Goal: Information Seeking & Learning: Check status

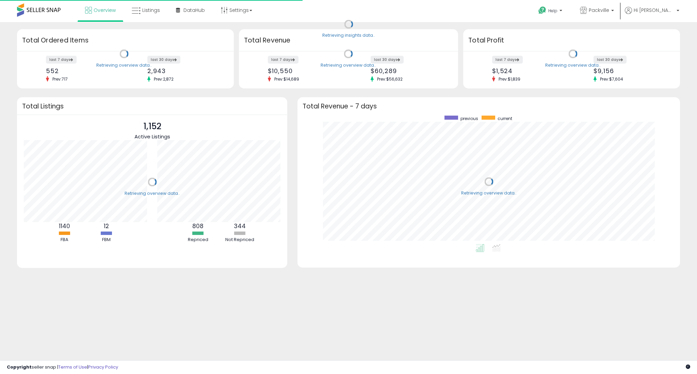
scroll to position [129, 368]
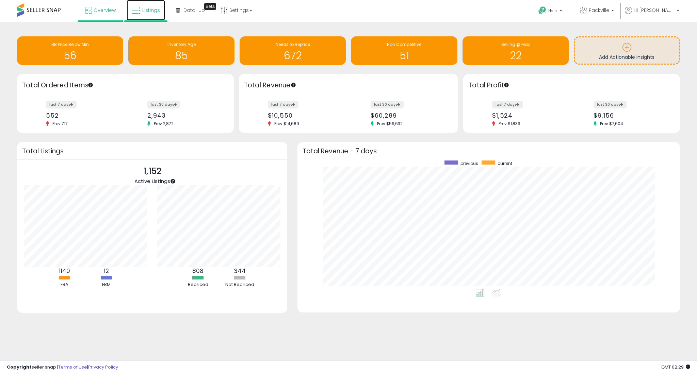
click at [143, 16] on link "Listings" at bounding box center [146, 10] width 38 height 20
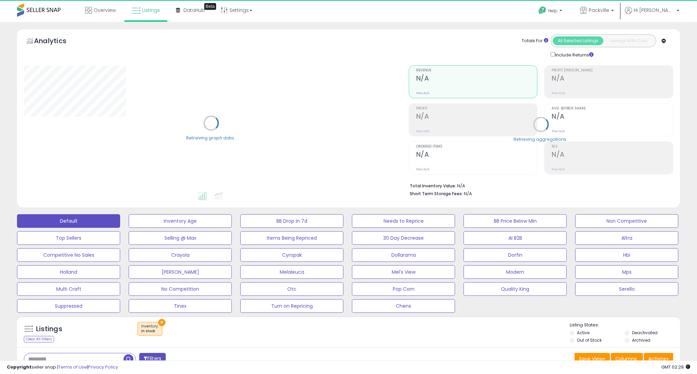
select select "**"
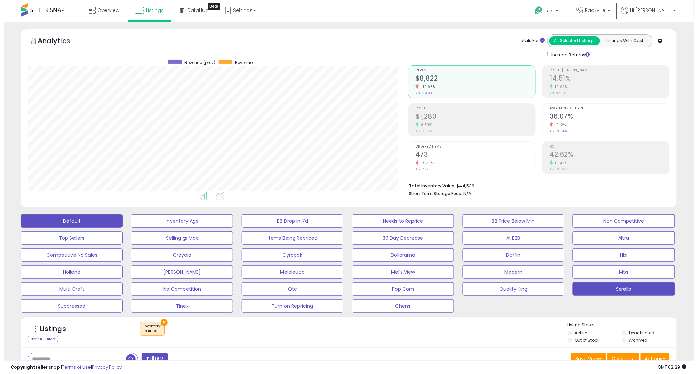
scroll to position [139, 380]
click at [639, 290] on button "Serello" at bounding box center [620, 289] width 102 height 14
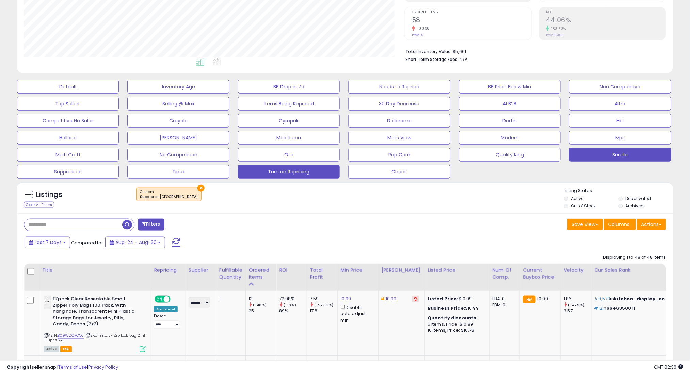
scroll to position [136, 0]
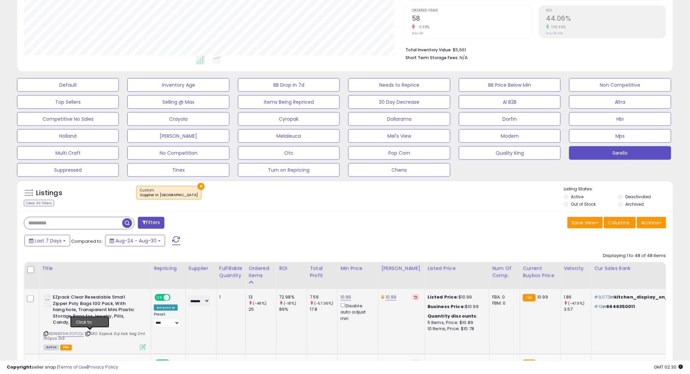
click at [90, 333] on icon at bounding box center [88, 334] width 4 height 4
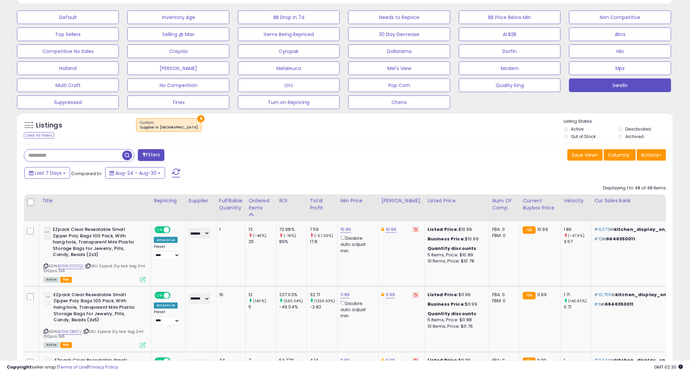
scroll to position [227, 0]
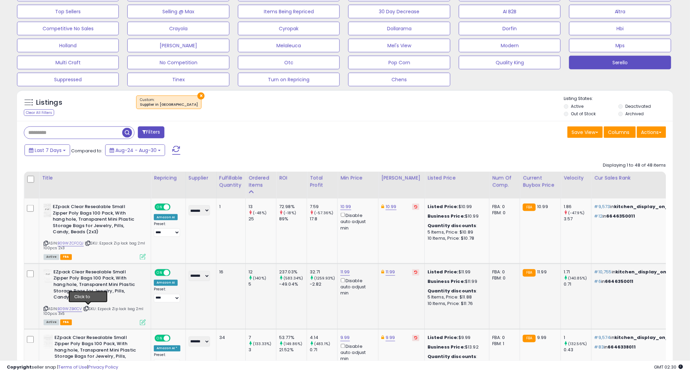
click at [88, 309] on icon at bounding box center [86, 309] width 4 height 4
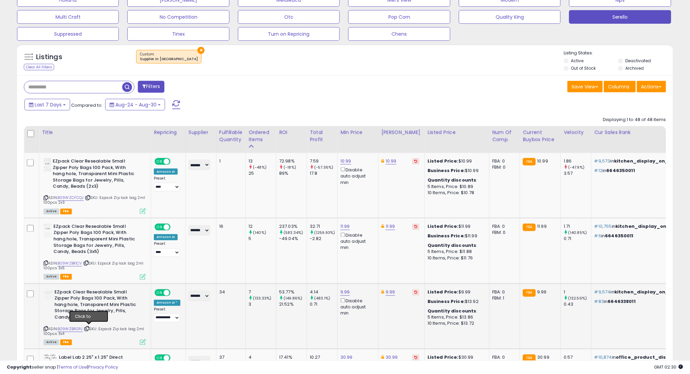
click at [89, 329] on icon at bounding box center [87, 329] width 4 height 4
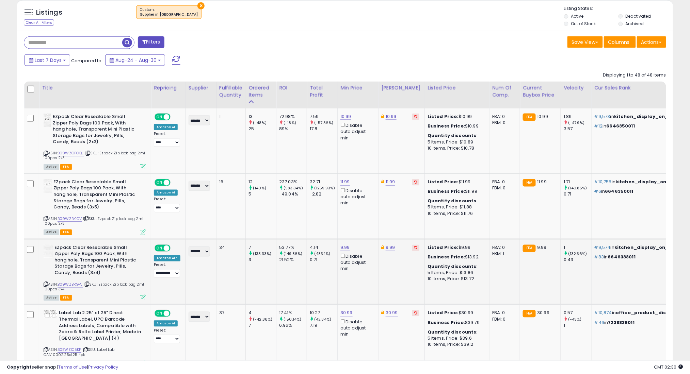
scroll to position [317, 0]
click at [88, 349] on icon at bounding box center [85, 350] width 4 height 4
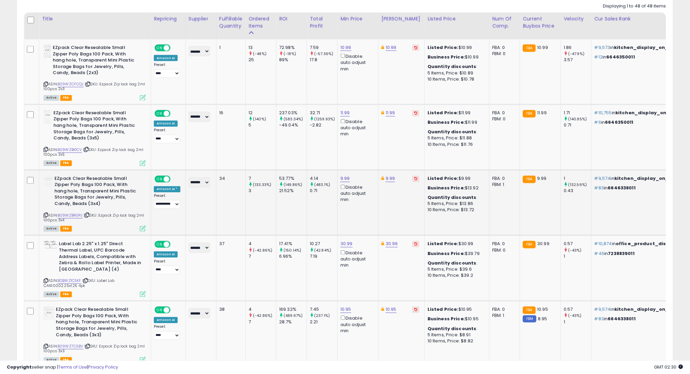
scroll to position [408, 0]
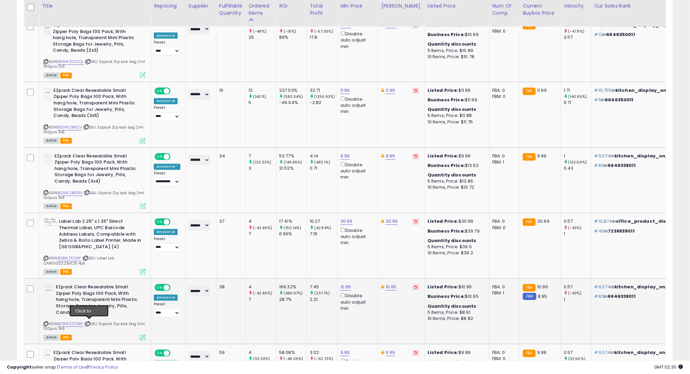
click at [90, 323] on icon at bounding box center [87, 325] width 4 height 4
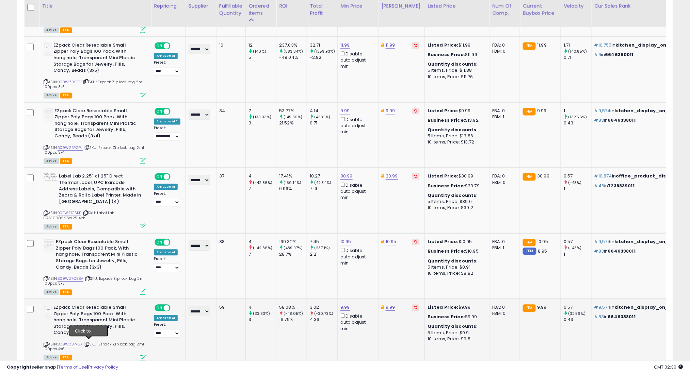
drag, startPoint x: 88, startPoint y: 343, endPoint x: 88, endPoint y: 333, distance: 10.2
click at [88, 343] on icon at bounding box center [87, 345] width 4 height 4
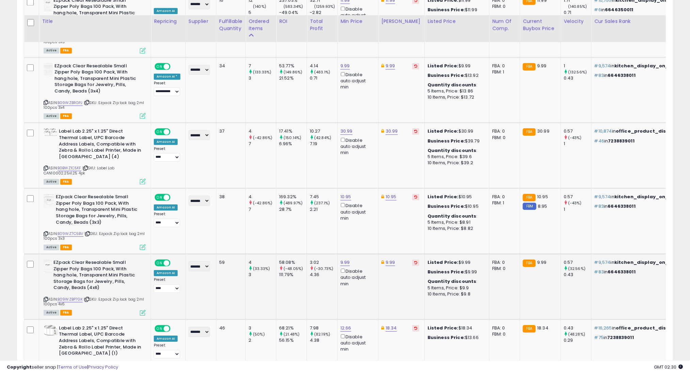
scroll to position [544, 0]
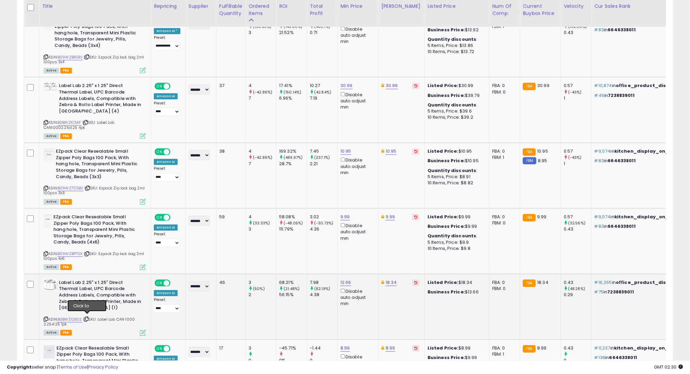
click at [86, 317] on icon at bounding box center [86, 319] width 4 height 4
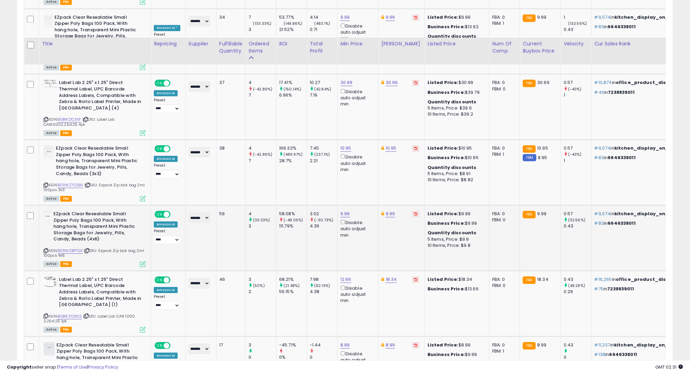
scroll to position [590, 0]
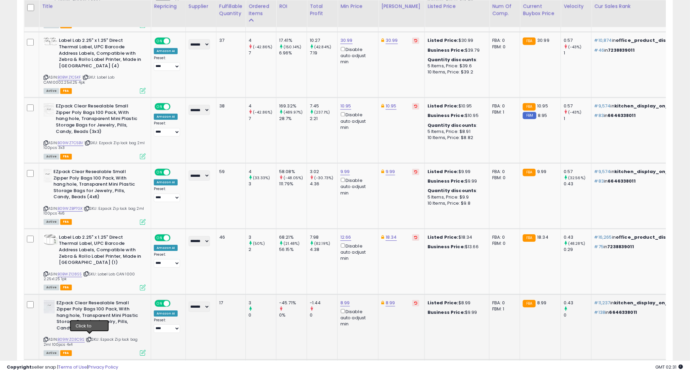
click at [89, 339] on icon at bounding box center [89, 340] width 4 height 4
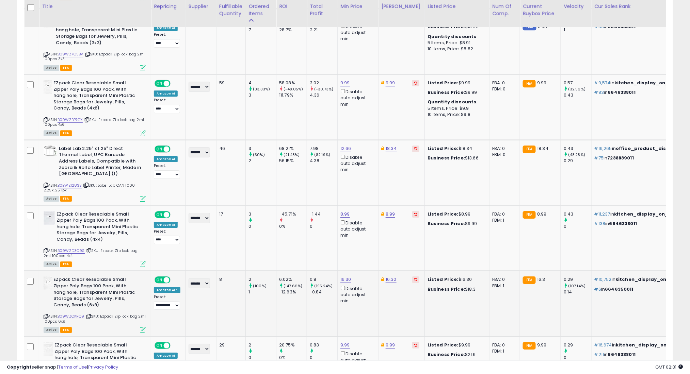
scroll to position [680, 0]
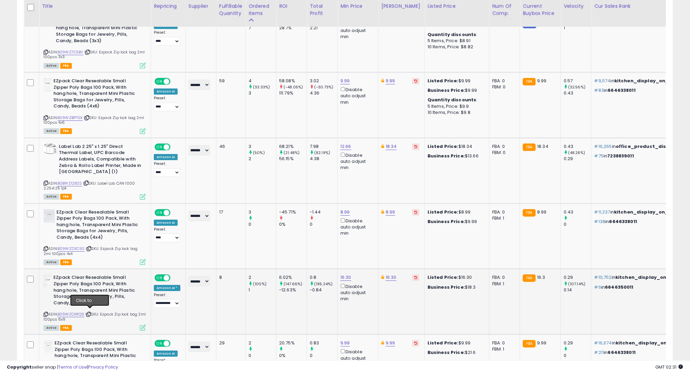
click at [90, 313] on icon at bounding box center [88, 315] width 4 height 4
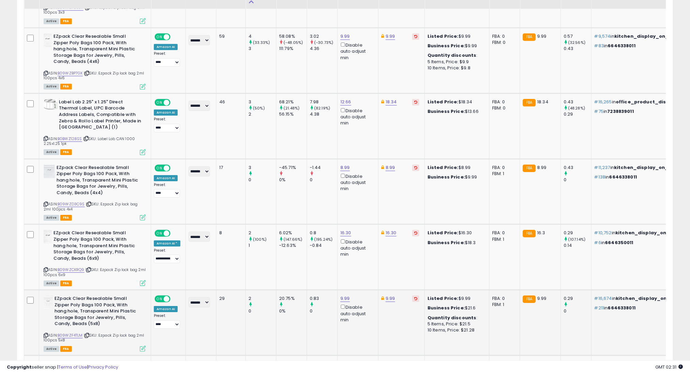
scroll to position [726, 0]
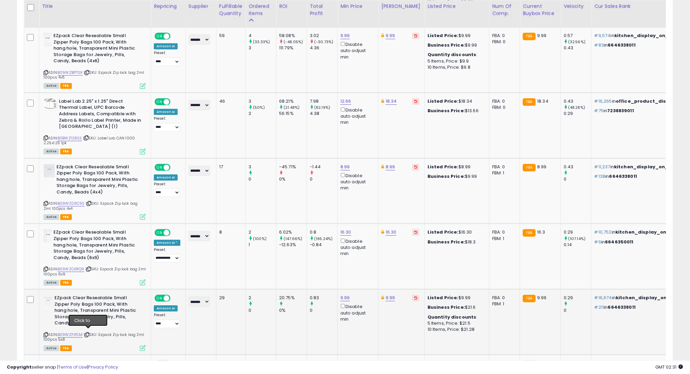
click at [88, 333] on icon at bounding box center [87, 335] width 4 height 4
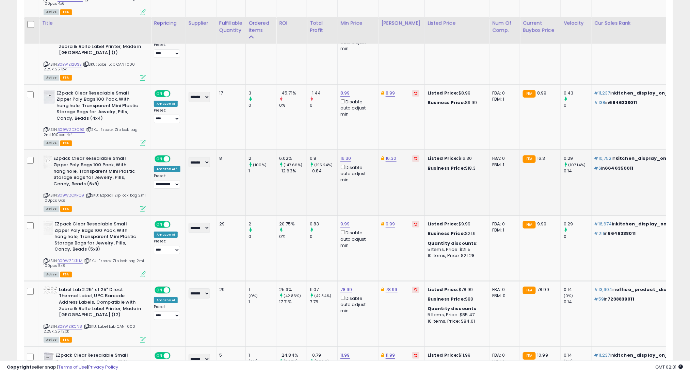
scroll to position [817, 0]
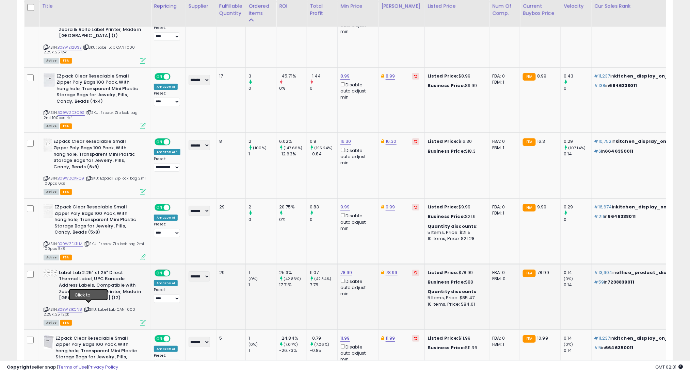
click at [87, 308] on icon at bounding box center [86, 310] width 4 height 4
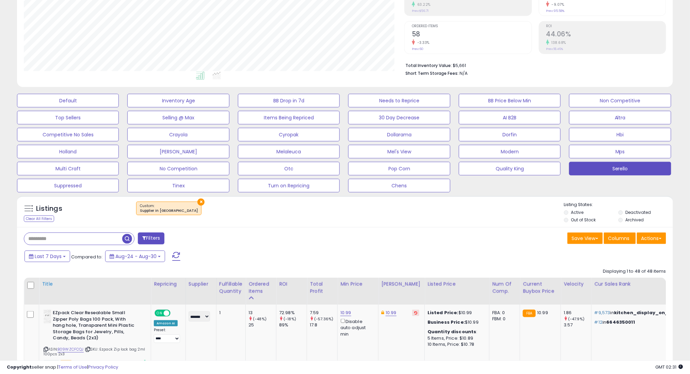
scroll to position [136, 0]
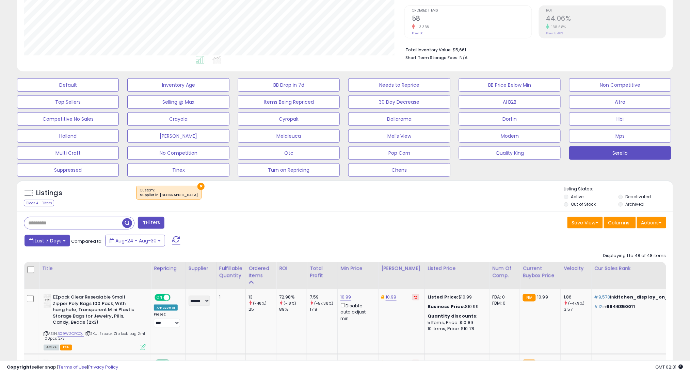
click at [63, 245] on button "Last 7 Days" at bounding box center [47, 241] width 46 height 12
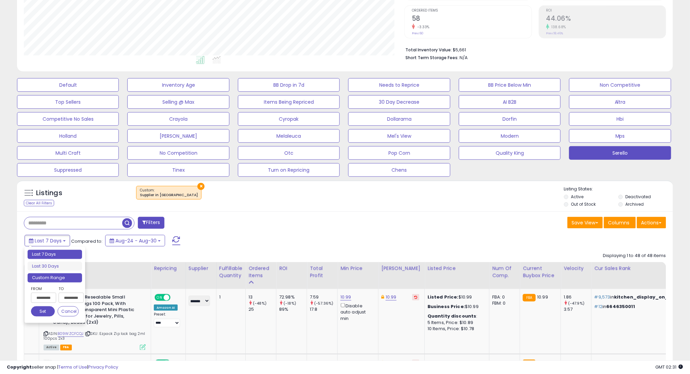
click at [69, 278] on li "Custom Range" at bounding box center [55, 278] width 54 height 9
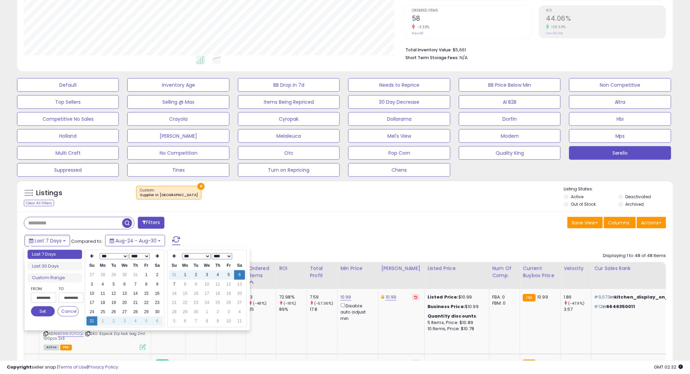
click at [120, 256] on select "*** *** *** *** *** *** *** *** ***" at bounding box center [114, 256] width 29 height 6
click at [113, 257] on select "*** *** *** *** *** *** *** *** ***" at bounding box center [114, 256] width 29 height 6
click at [124, 275] on td "1" at bounding box center [124, 274] width 11 height 9
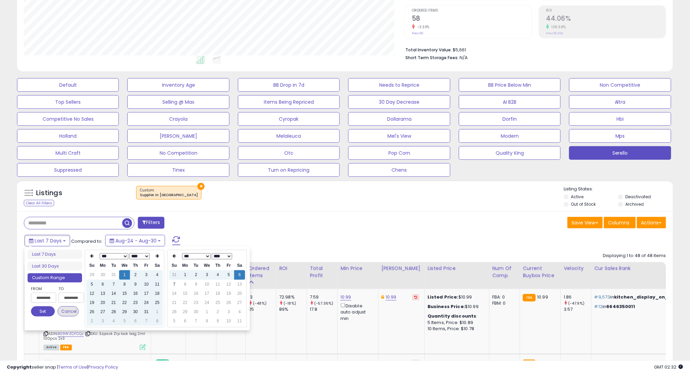
type input "**********"
click at [47, 310] on button "Set" at bounding box center [43, 312] width 24 height 10
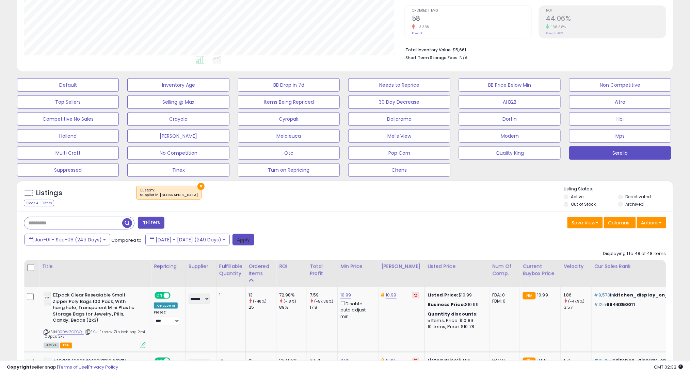
click at [254, 238] on button "Apply" at bounding box center [243, 240] width 22 height 12
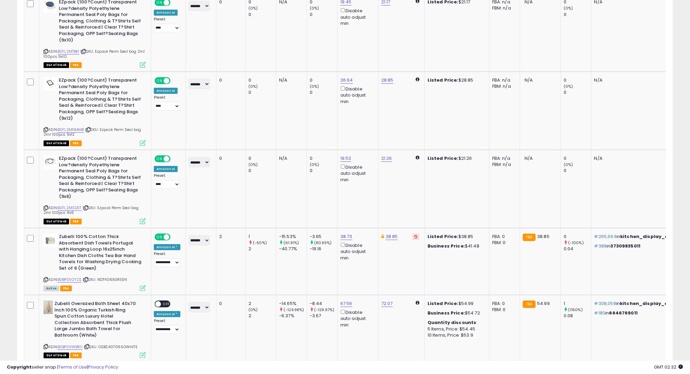
scroll to position [1698, 0]
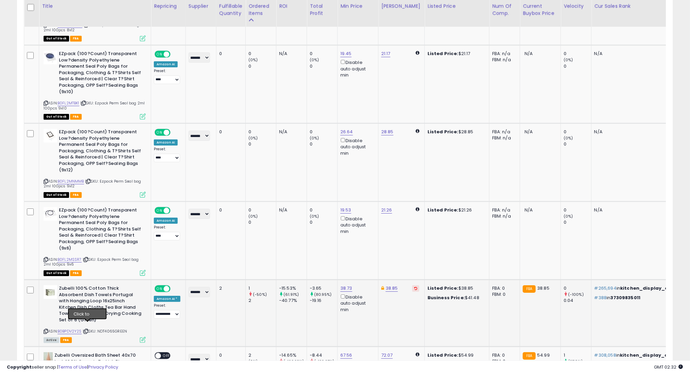
click at [86, 330] on icon at bounding box center [86, 332] width 4 height 4
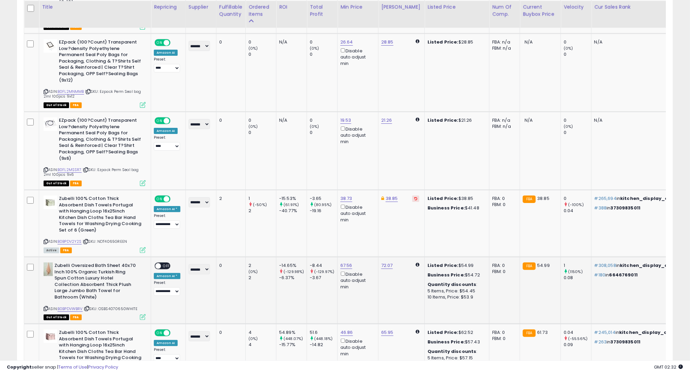
scroll to position [1789, 0]
click at [89, 306] on icon at bounding box center [87, 308] width 4 height 4
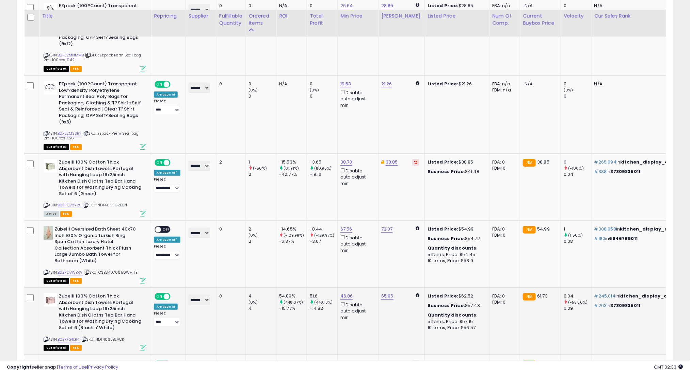
scroll to position [1834, 0]
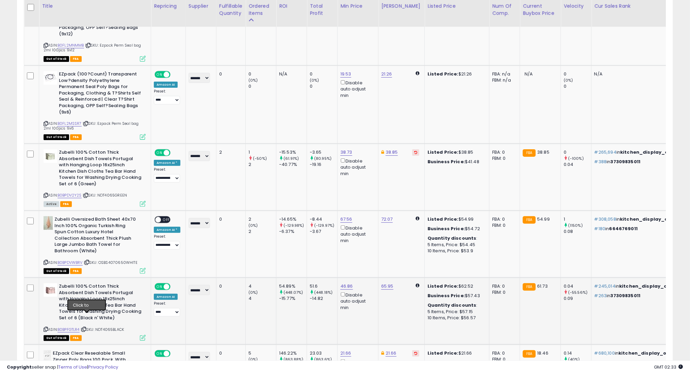
click at [86, 328] on icon at bounding box center [84, 330] width 4 height 4
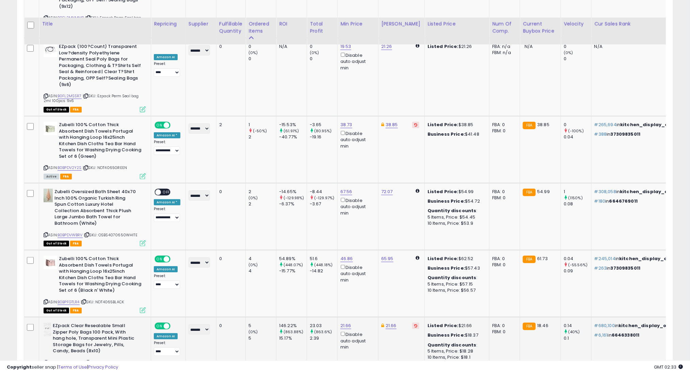
scroll to position [1880, 0]
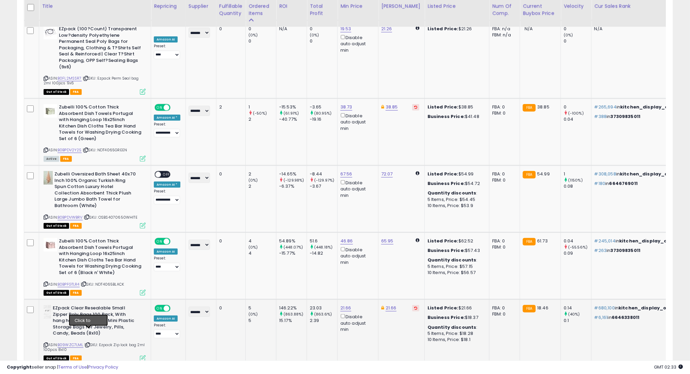
click at [89, 343] on icon at bounding box center [87, 345] width 4 height 4
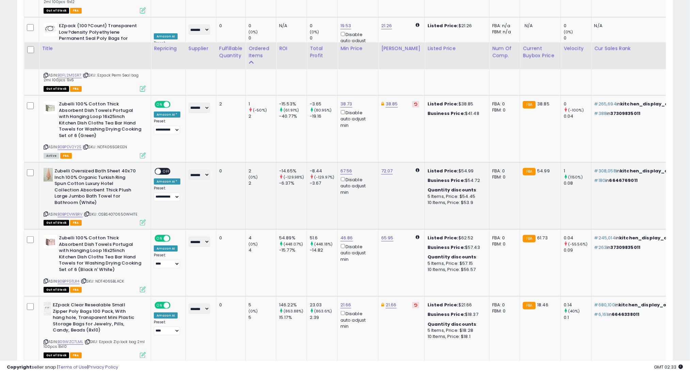
scroll to position [1925, 0]
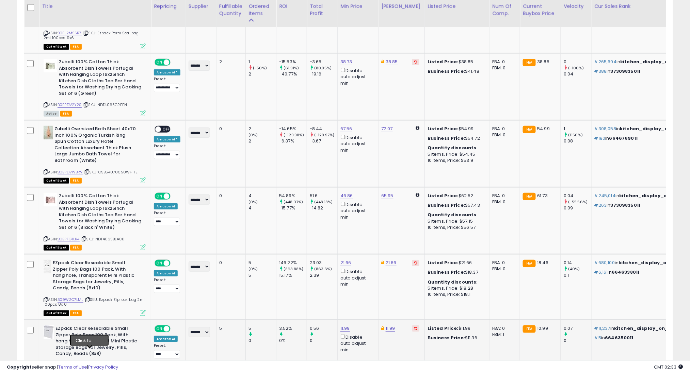
click at [90, 363] on icon at bounding box center [88, 365] width 4 height 4
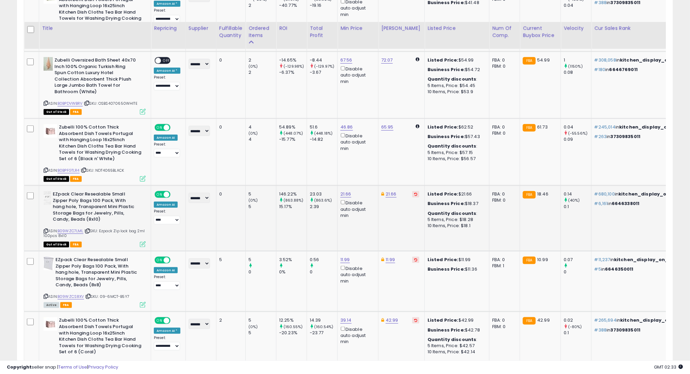
scroll to position [2016, 0]
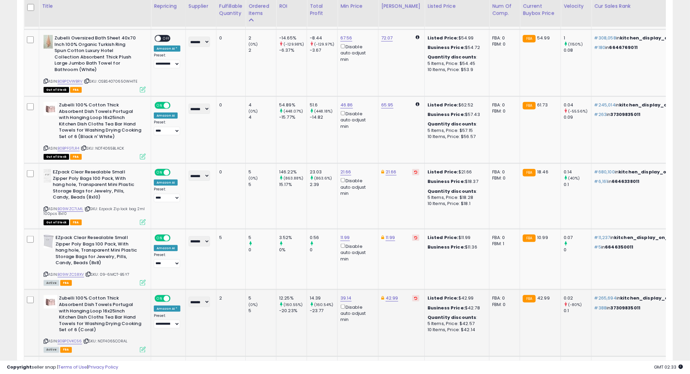
click at [87, 340] on icon at bounding box center [86, 342] width 4 height 4
click at [88, 340] on icon at bounding box center [86, 342] width 4 height 4
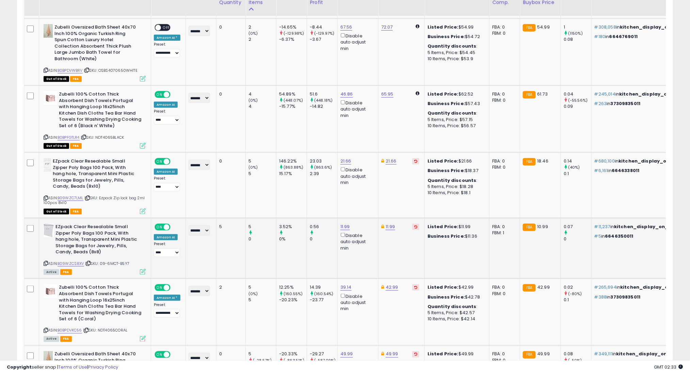
scroll to position [2061, 0]
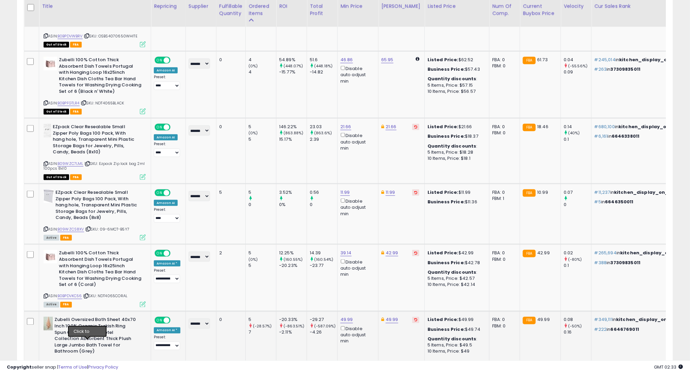
click at [88, 362] on icon at bounding box center [85, 364] width 4 height 4
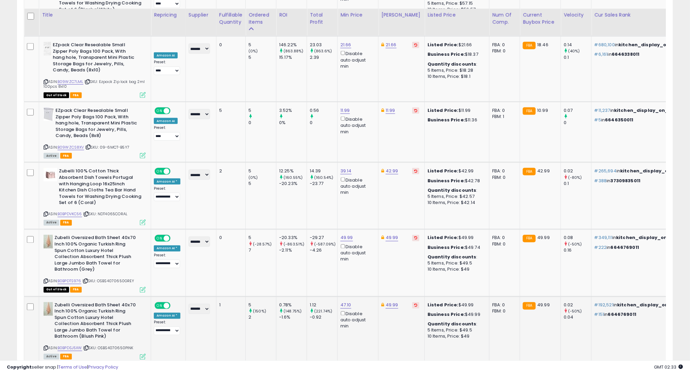
scroll to position [2152, 0]
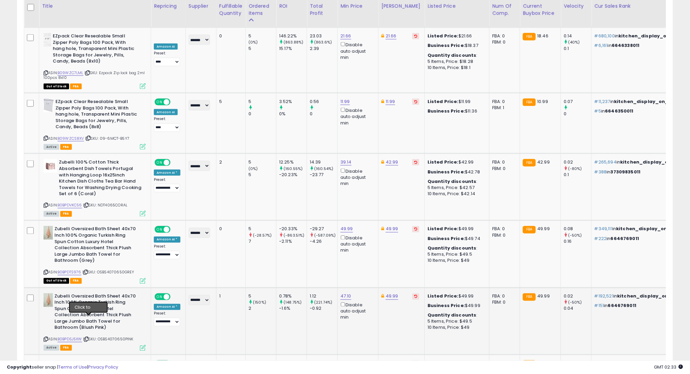
click at [88, 338] on icon at bounding box center [86, 340] width 4 height 4
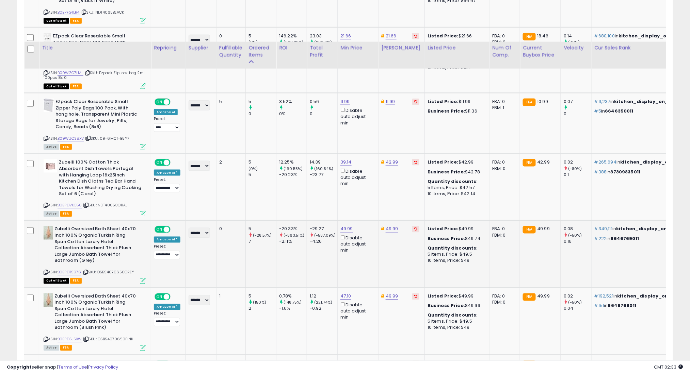
scroll to position [2197, 0]
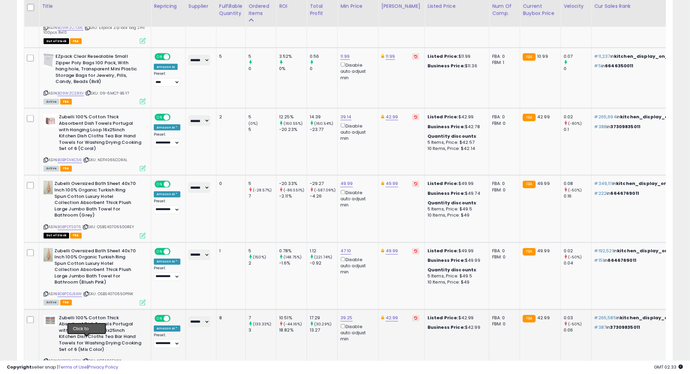
click at [88, 360] on icon at bounding box center [85, 362] width 4 height 4
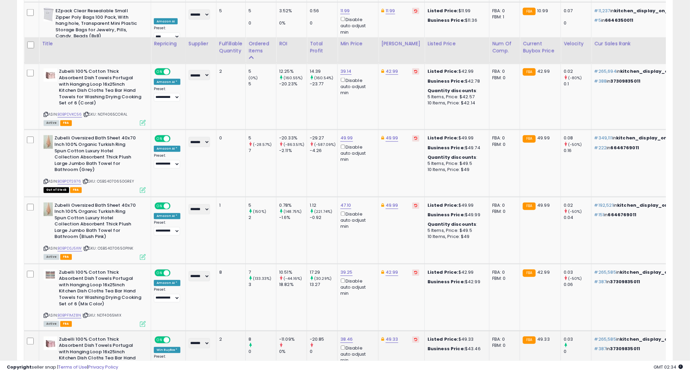
scroll to position [2288, 0]
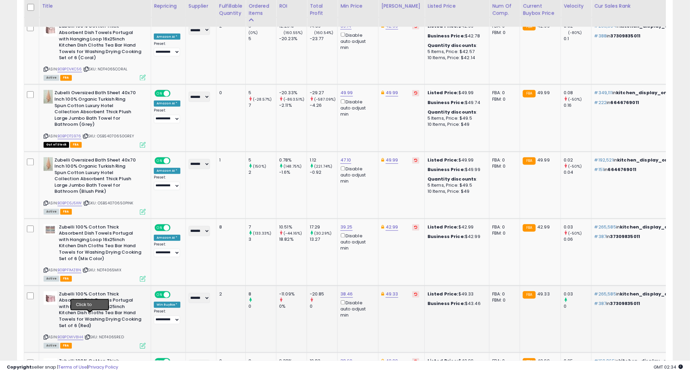
click at [89, 336] on icon at bounding box center [87, 338] width 4 height 4
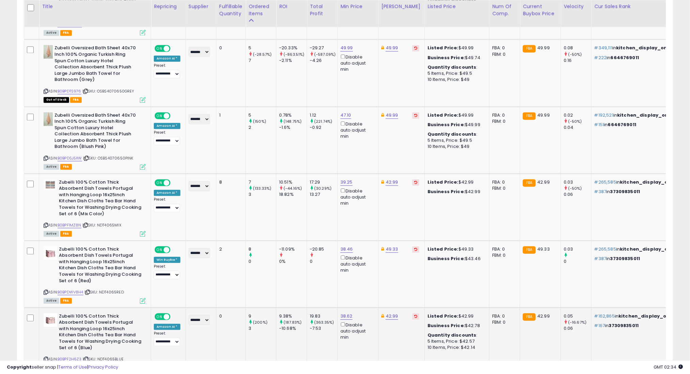
scroll to position [2333, 0]
click at [87, 358] on icon at bounding box center [86, 360] width 4 height 4
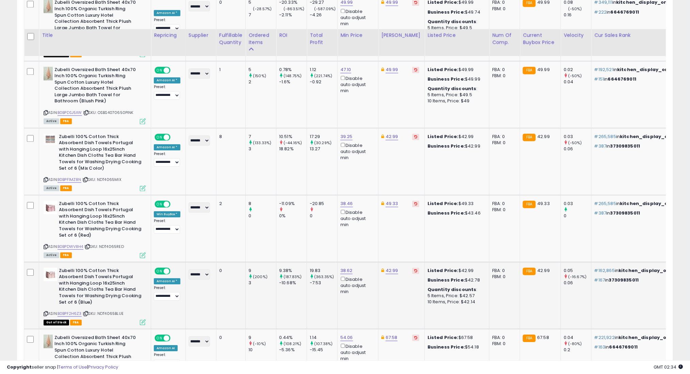
scroll to position [2424, 0]
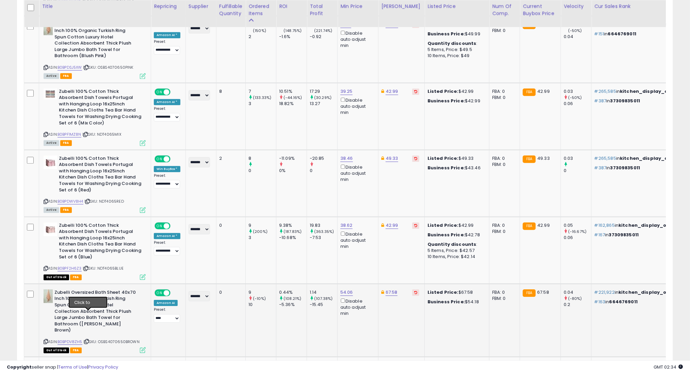
click at [88, 340] on icon at bounding box center [86, 342] width 4 height 4
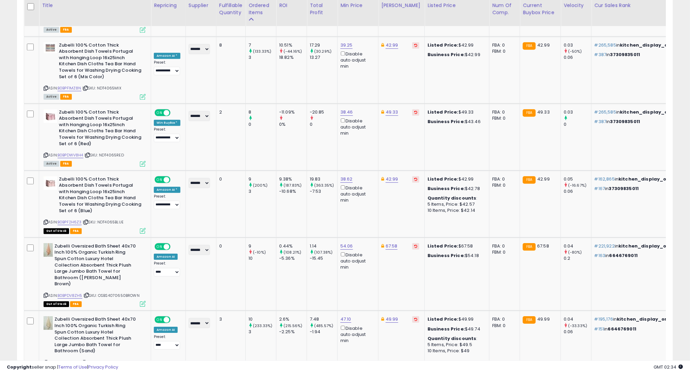
scroll to position [2469, 0]
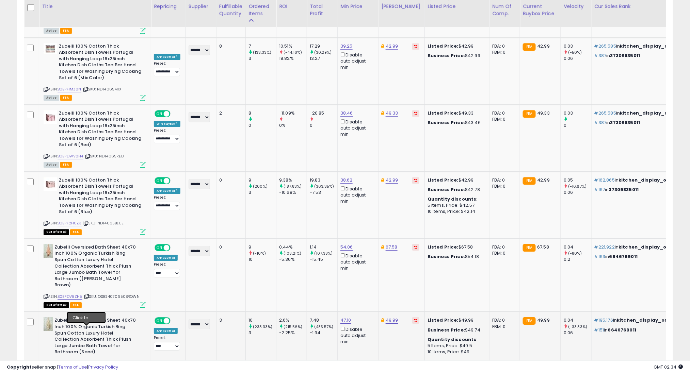
click at [86, 362] on icon at bounding box center [84, 364] width 4 height 4
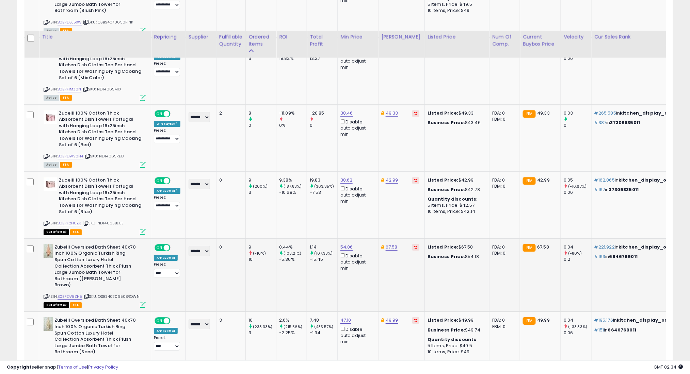
scroll to position [2515, 0]
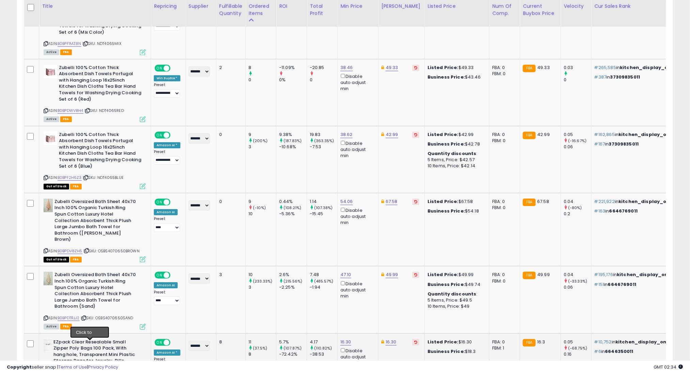
click at [89, 374] on icon at bounding box center [88, 379] width 4 height 4
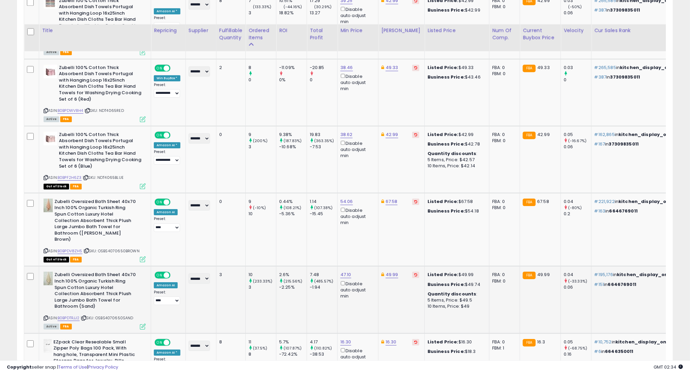
scroll to position [2560, 0]
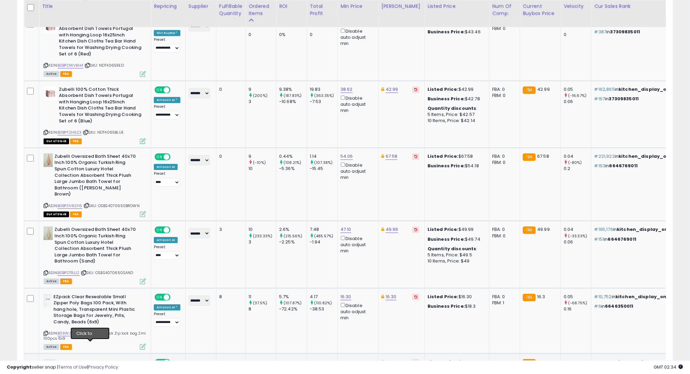
click at [90, 374] on icon at bounding box center [89, 380] width 4 height 4
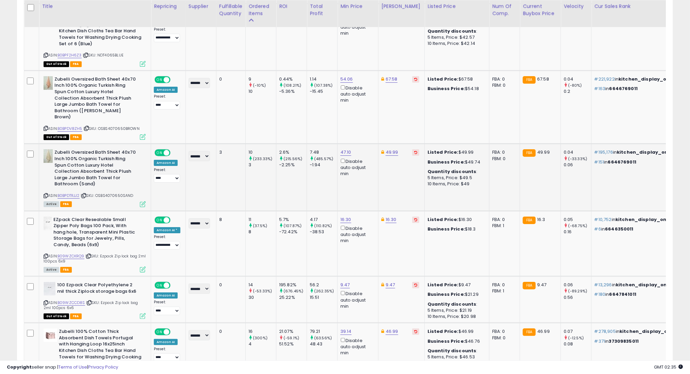
scroll to position [2651, 0]
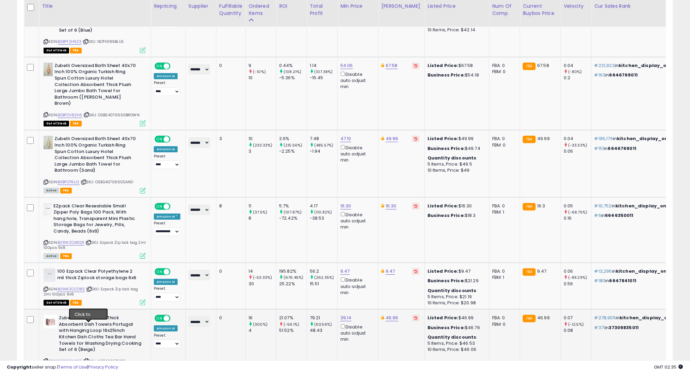
click at [88, 359] on icon at bounding box center [86, 361] width 4 height 4
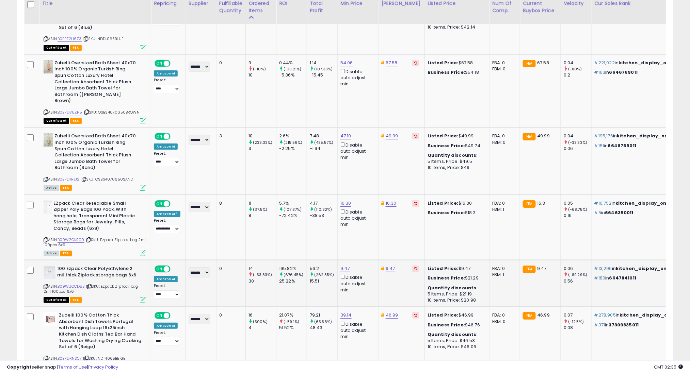
scroll to position [2696, 0]
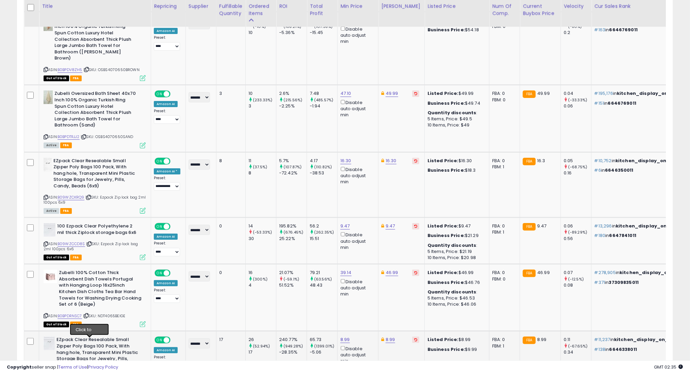
click at [90, 374] on icon at bounding box center [89, 377] width 4 height 4
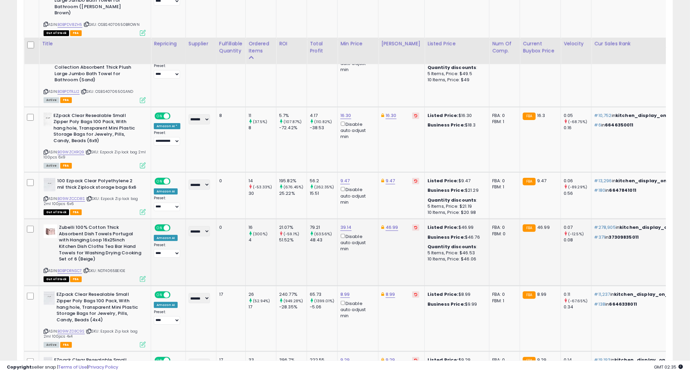
scroll to position [2787, 0]
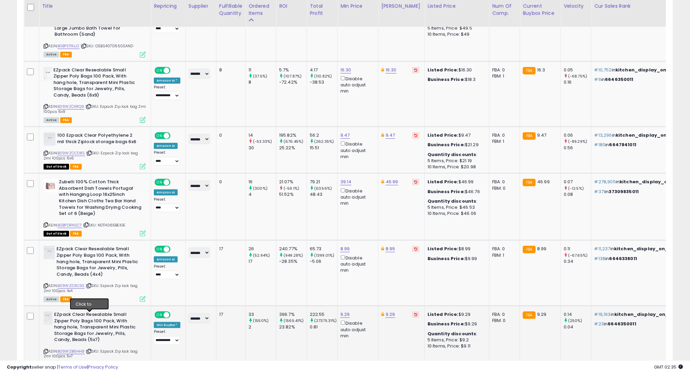
click at [89, 350] on icon at bounding box center [89, 352] width 4 height 4
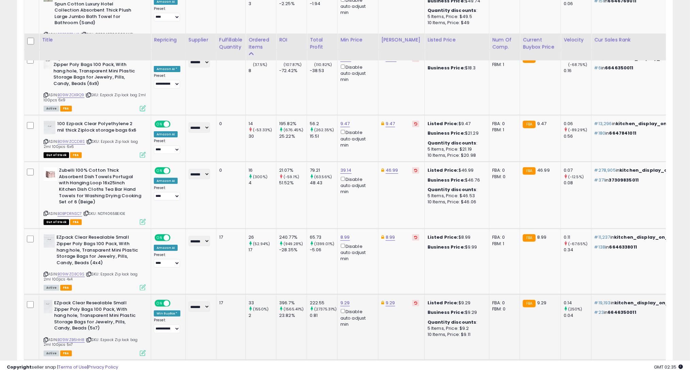
scroll to position [2832, 0]
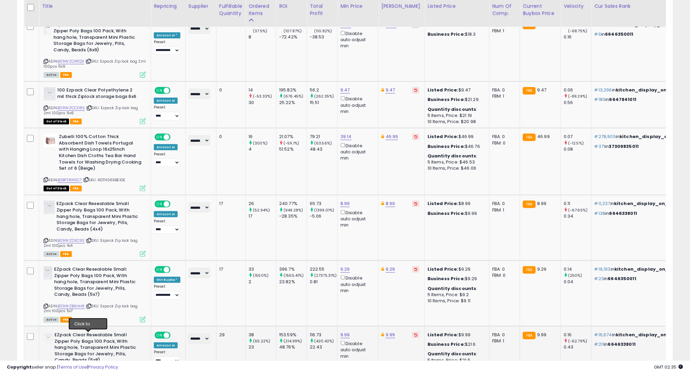
click at [88, 370] on icon at bounding box center [87, 372] width 4 height 4
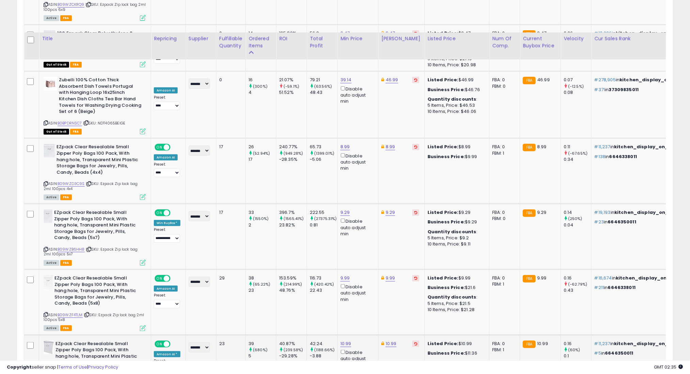
scroll to position [2923, 0]
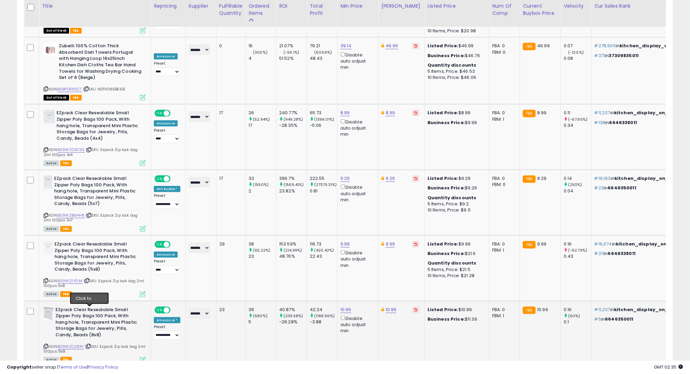
click at [90, 345] on icon at bounding box center [88, 347] width 4 height 4
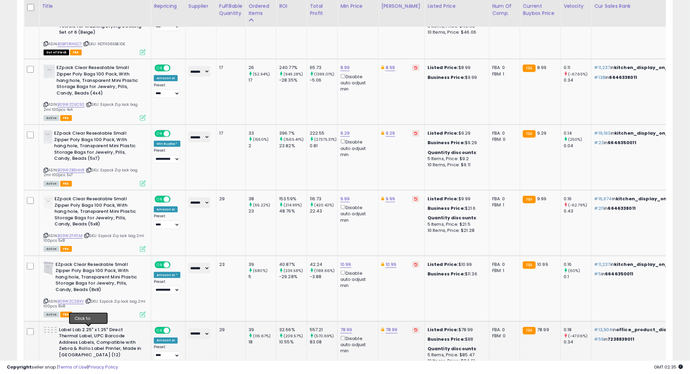
click at [89, 365] on icon at bounding box center [86, 367] width 4 height 4
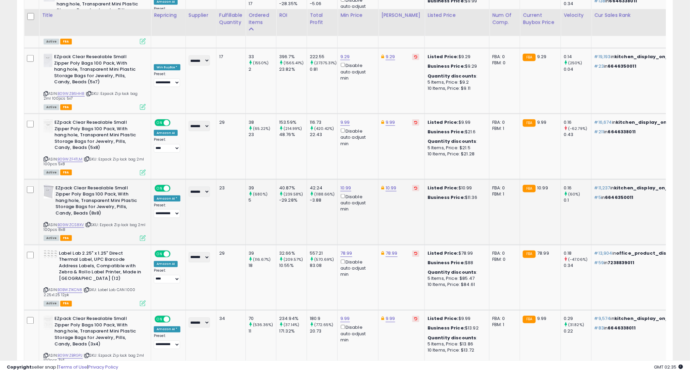
scroll to position [3059, 0]
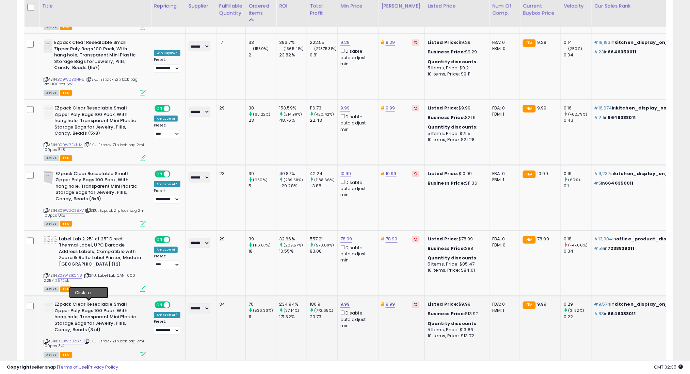
click at [89, 340] on icon at bounding box center [87, 342] width 4 height 4
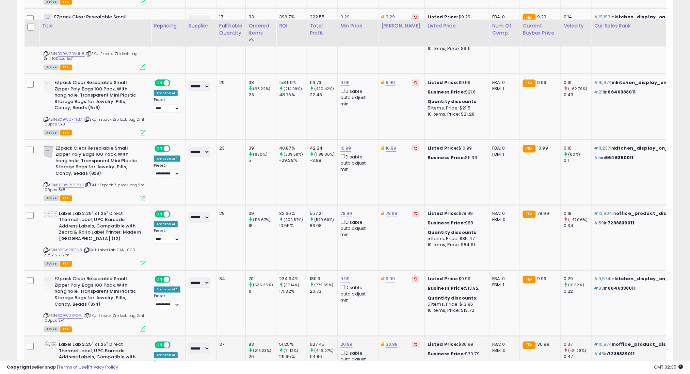
scroll to position [3104, 0]
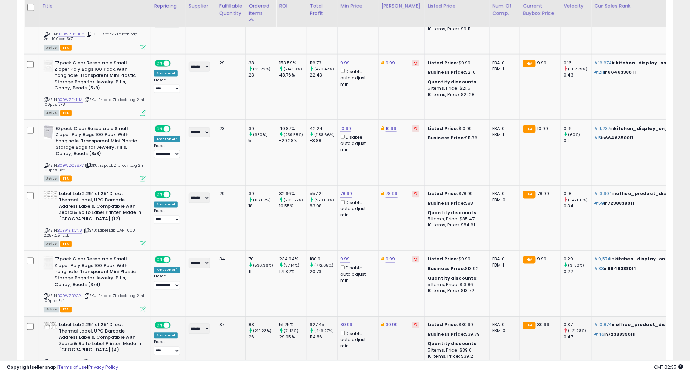
click at [88, 360] on icon at bounding box center [85, 362] width 4 height 4
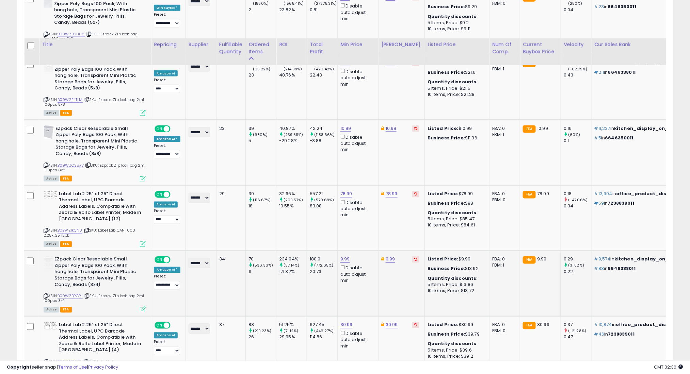
scroll to position [3150, 0]
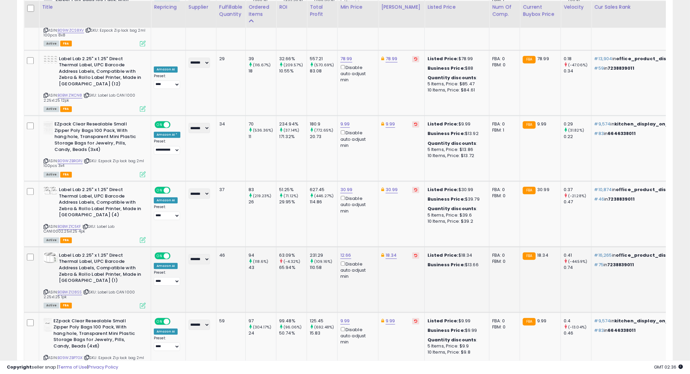
scroll to position [3241, 0]
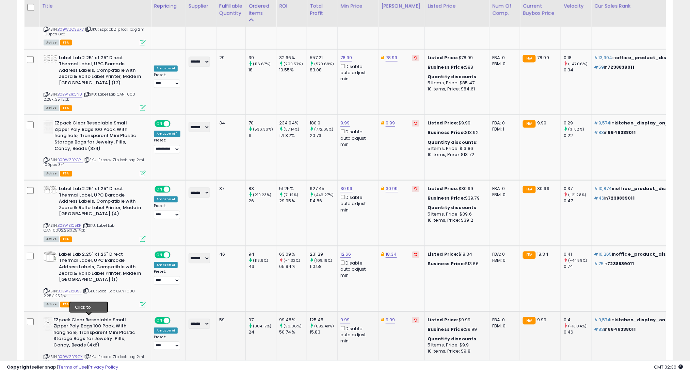
click at [88, 355] on icon at bounding box center [87, 357] width 4 height 4
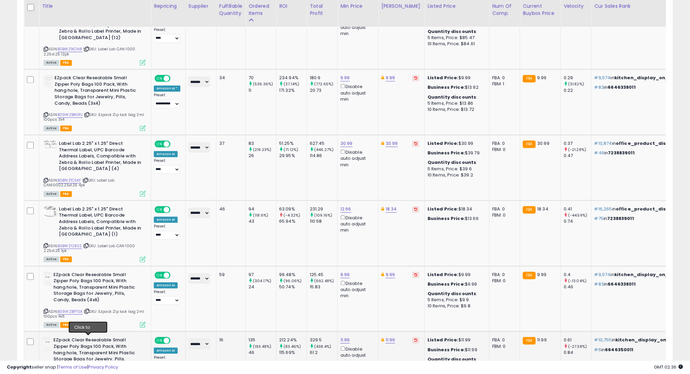
click at [88, 374] on icon at bounding box center [86, 378] width 4 height 4
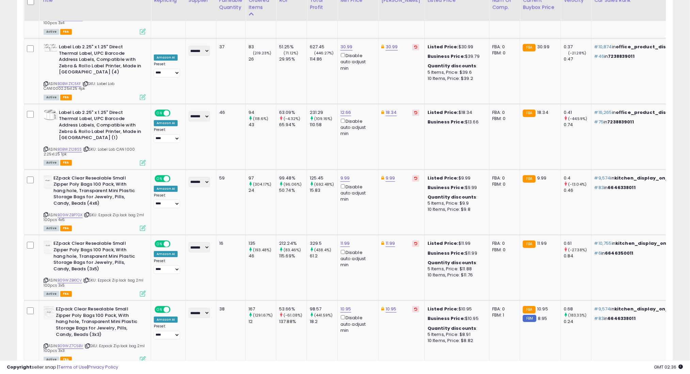
scroll to position [3377, 0]
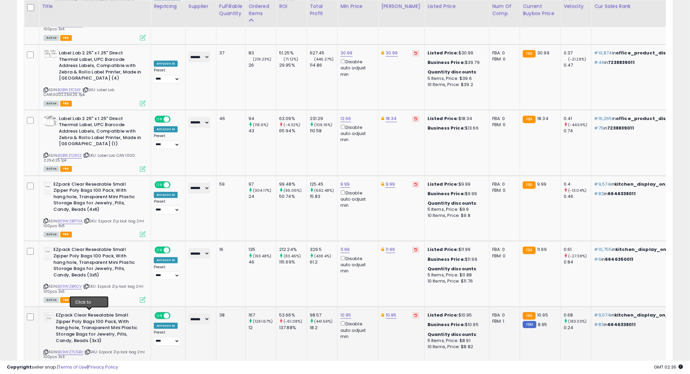
click at [89, 350] on icon at bounding box center [87, 352] width 4 height 4
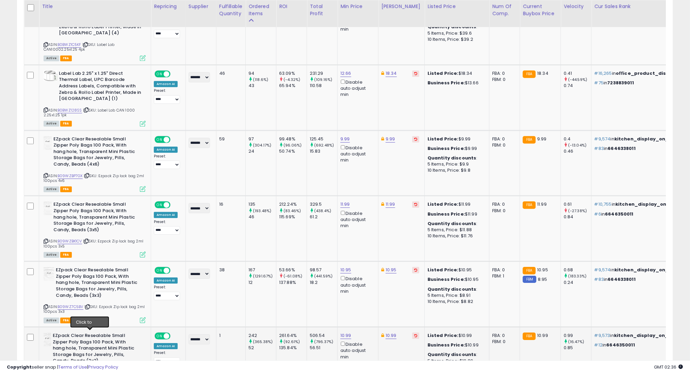
click at [90, 371] on icon at bounding box center [88, 373] width 4 height 4
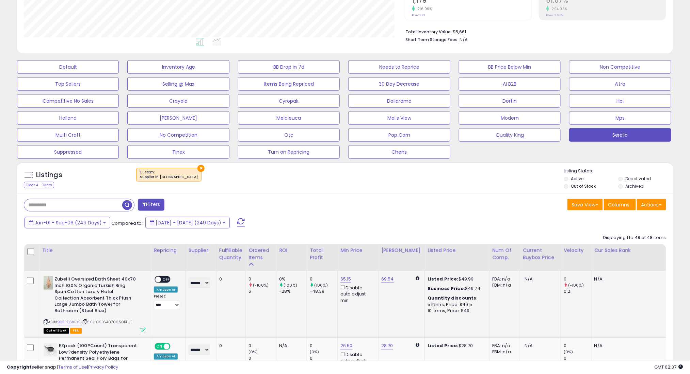
scroll to position [181, 0]
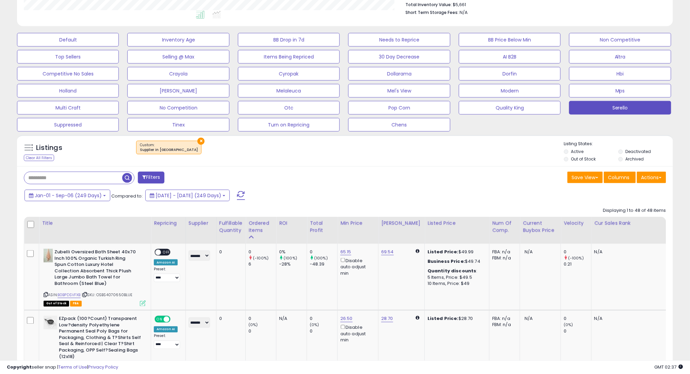
drag, startPoint x: 117, startPoint y: 174, endPoint x: 129, endPoint y: 179, distance: 12.3
click at [118, 174] on input "text" at bounding box center [104, 178] width 161 height 12
paste input "**********"
type input "**********"
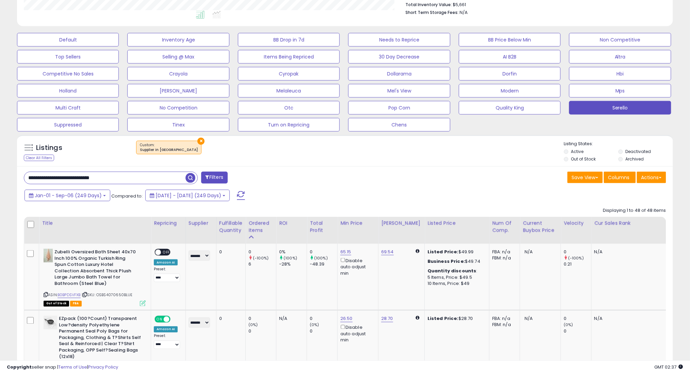
click at [188, 178] on span "button" at bounding box center [190, 178] width 10 height 10
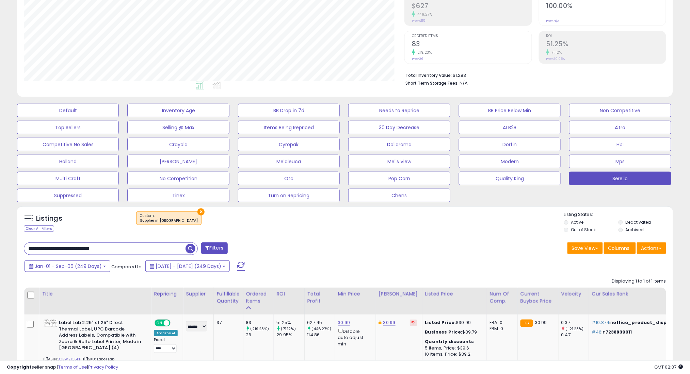
scroll to position [176, 0]
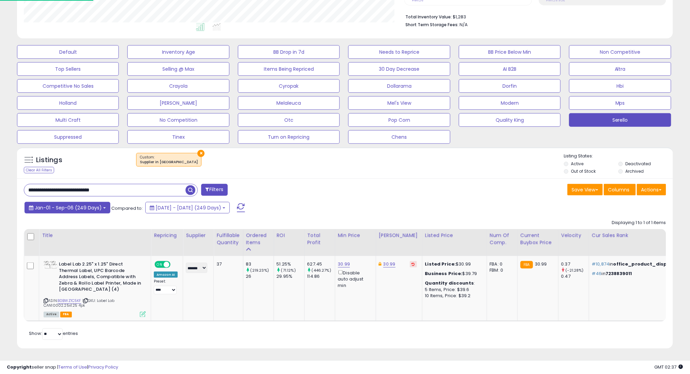
click at [98, 204] on span "Jan-01 - Sep-06 (249 Days)" at bounding box center [68, 207] width 67 height 7
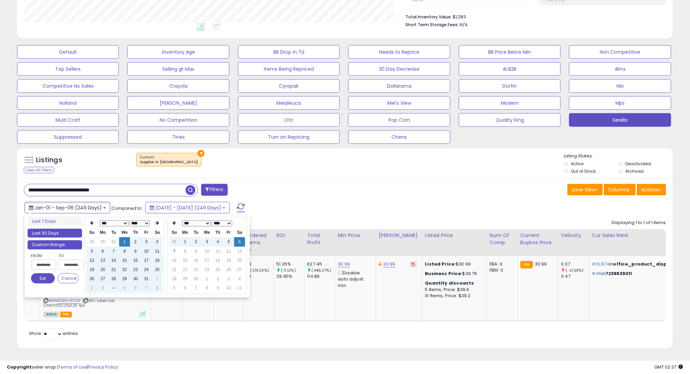
type input "**********"
click at [67, 229] on li "Last 30 Days" at bounding box center [55, 233] width 54 height 9
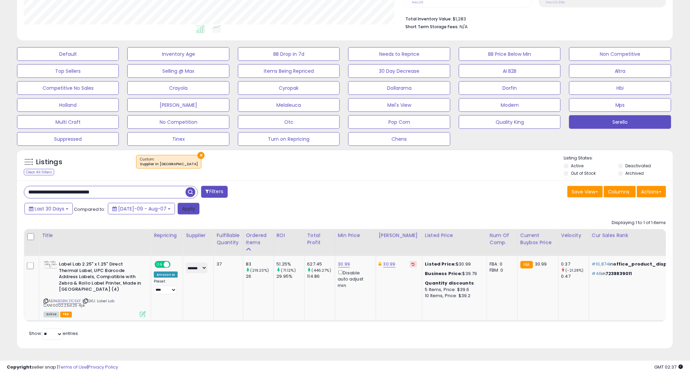
click at [178, 203] on button "Apply" at bounding box center [189, 209] width 22 height 12
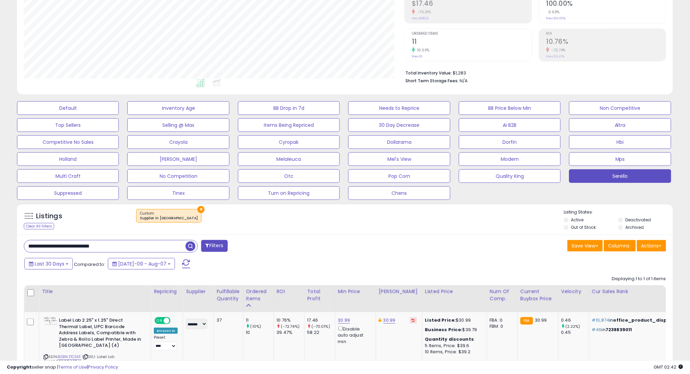
scroll to position [85, 0]
